Goal: Task Accomplishment & Management: Manage account settings

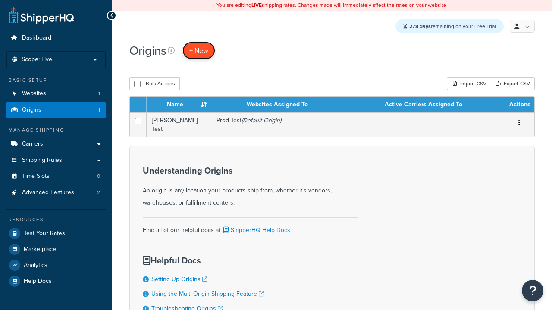
click at [199, 51] on span "+ New" at bounding box center [198, 51] width 19 height 10
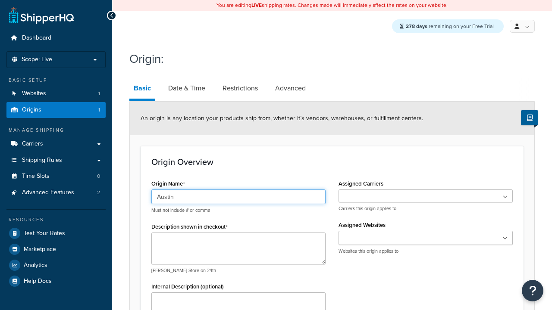
type input "Austin"
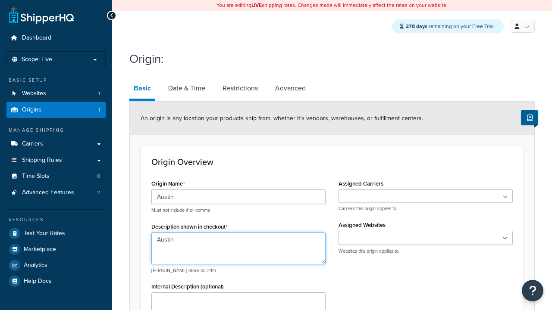
type textarea "Austin"
type input "Test Street"
type input "Austin"
select select "43"
type input "Austin"
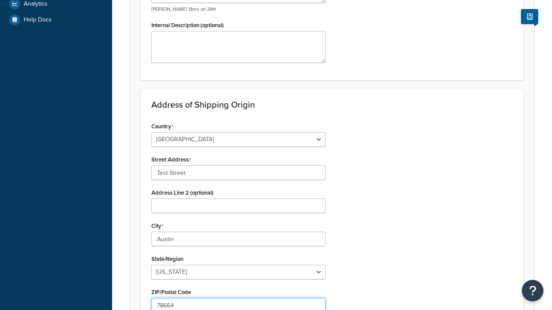
type input "78664"
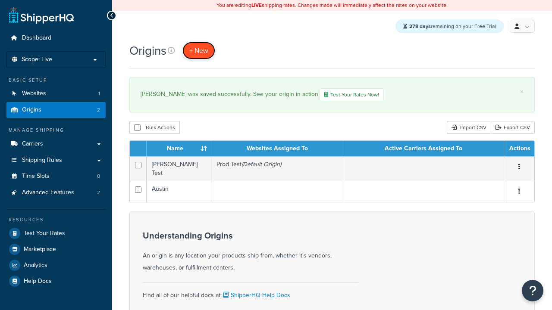
click at [199, 51] on span "+ New" at bounding box center [198, 51] width 19 height 10
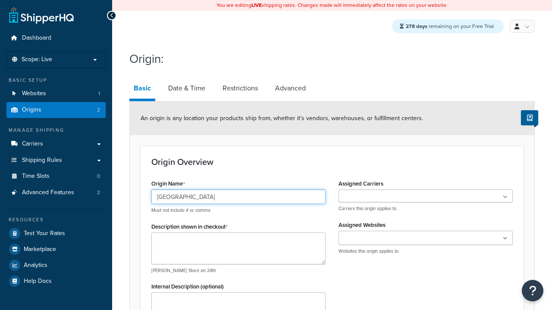
type input "[GEOGRAPHIC_DATA]"
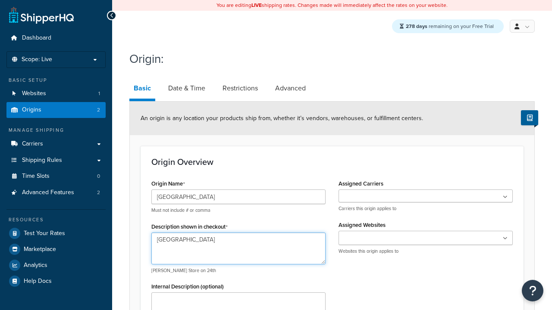
type textarea "[GEOGRAPHIC_DATA]"
type input "Test Street"
type input "Austin"
select select "43"
type input "Austin"
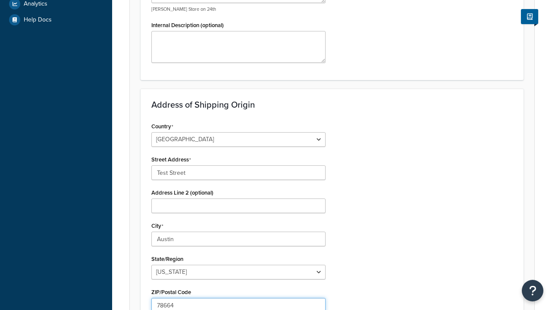
type input "78664"
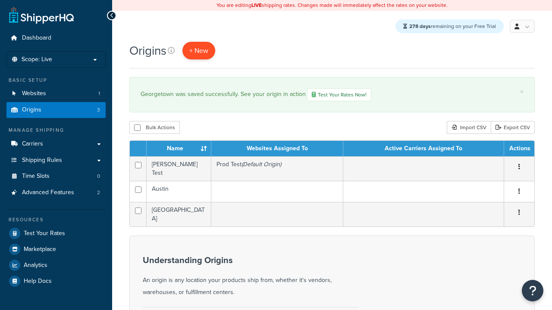
click at [199, 51] on span "+ New" at bounding box center [198, 51] width 19 height 10
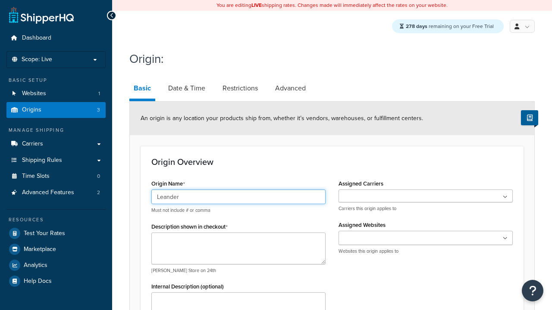
type input "Leander"
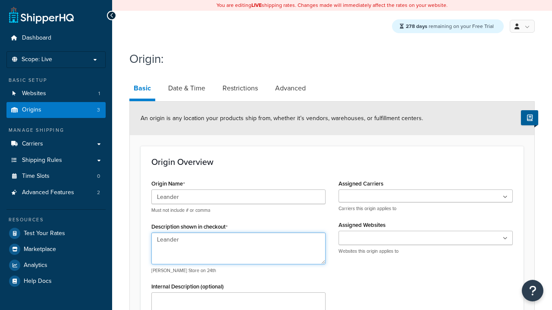
type textarea "Leander"
type input "Test Street"
type input "Austin"
select select "43"
type input "Austin"
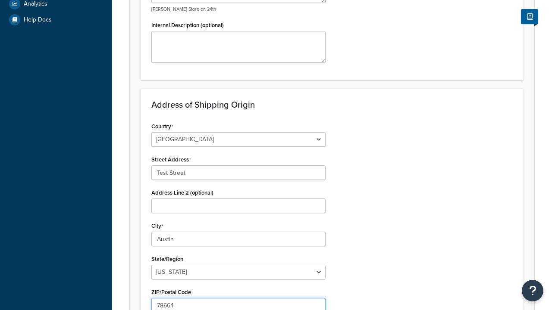
type input "78664"
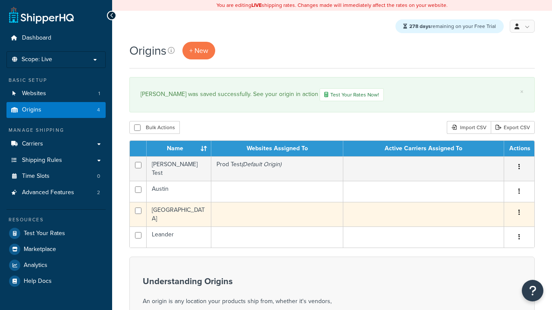
click at [519, 211] on icon "button" at bounding box center [519, 213] width 2 height 6
click at [0, 0] on link "Edit" at bounding box center [0, 0] width 0 height 0
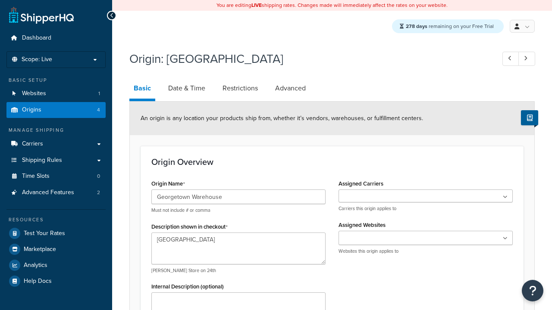
select select "43"
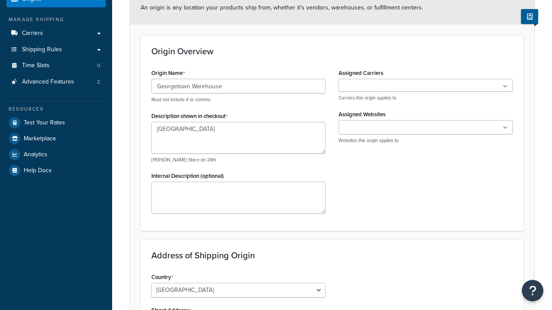
type input "Georgetown Warehouse"
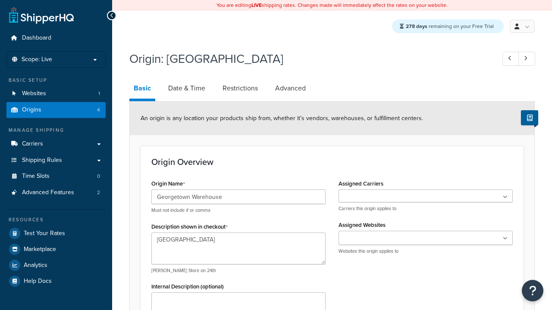
scroll to position [0, 0]
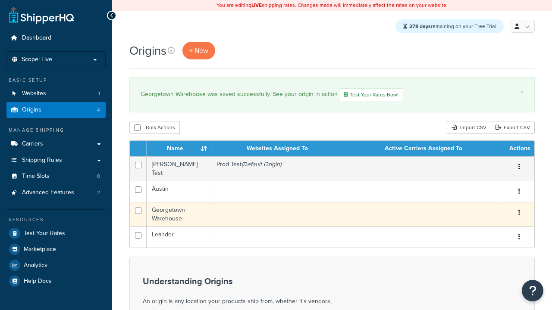
click at [519, 211] on icon "button" at bounding box center [519, 213] width 2 height 6
click at [0, 0] on link "Delete" at bounding box center [0, 0] width 0 height 0
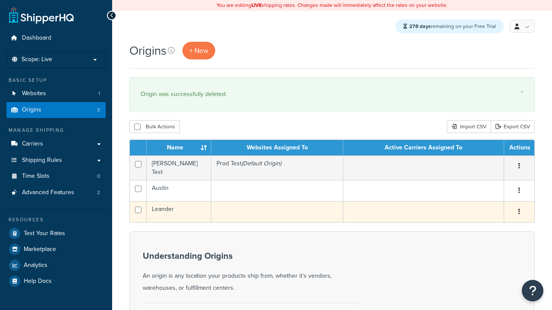
click at [519, 210] on icon "button" at bounding box center [519, 212] width 2 height 6
click at [0, 0] on link "Duplicate" at bounding box center [0, 0] width 0 height 0
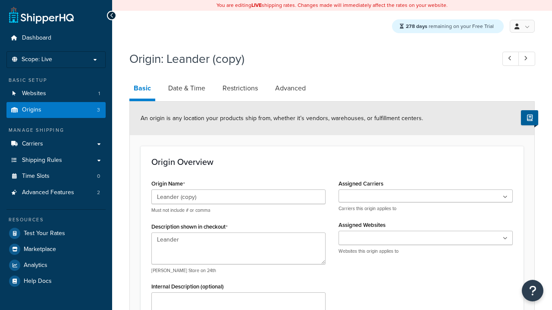
select select "43"
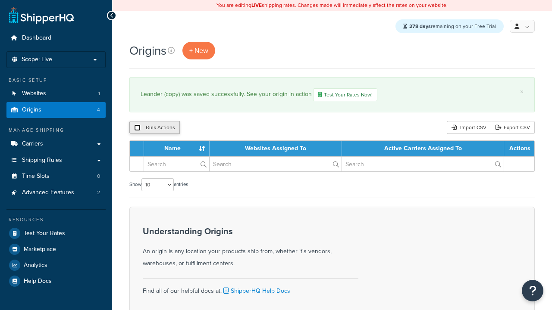
click at [137, 129] on input "checkbox" at bounding box center [137, 128] width 6 height 6
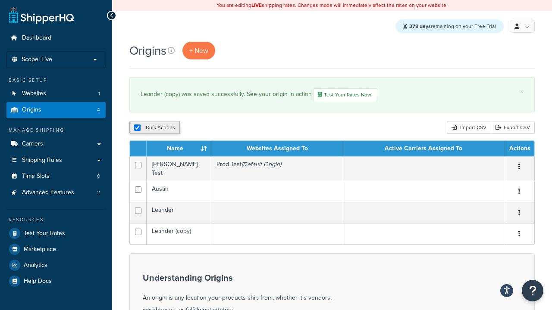
click at [144, 127] on button "Bulk Actions" at bounding box center [154, 127] width 50 height 13
checkbox input "true"
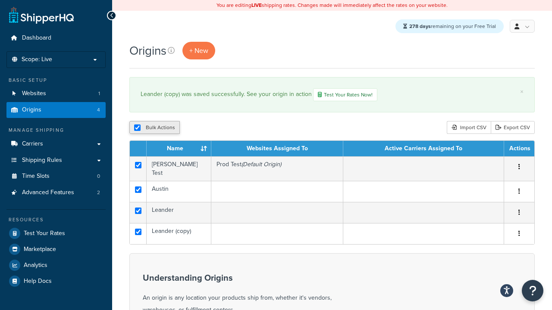
checkbox input "true"
click at [229, 129] on button "Delete" at bounding box center [230, 127] width 30 height 13
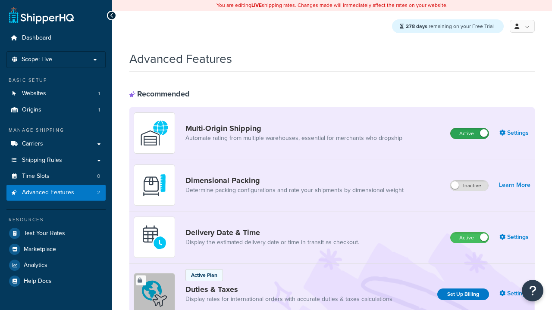
click at [470, 134] on label "Active" at bounding box center [470, 134] width 38 height 10
click at [470, 238] on label "Active" at bounding box center [470, 238] width 38 height 10
